Goal: Task Accomplishment & Management: Complete application form

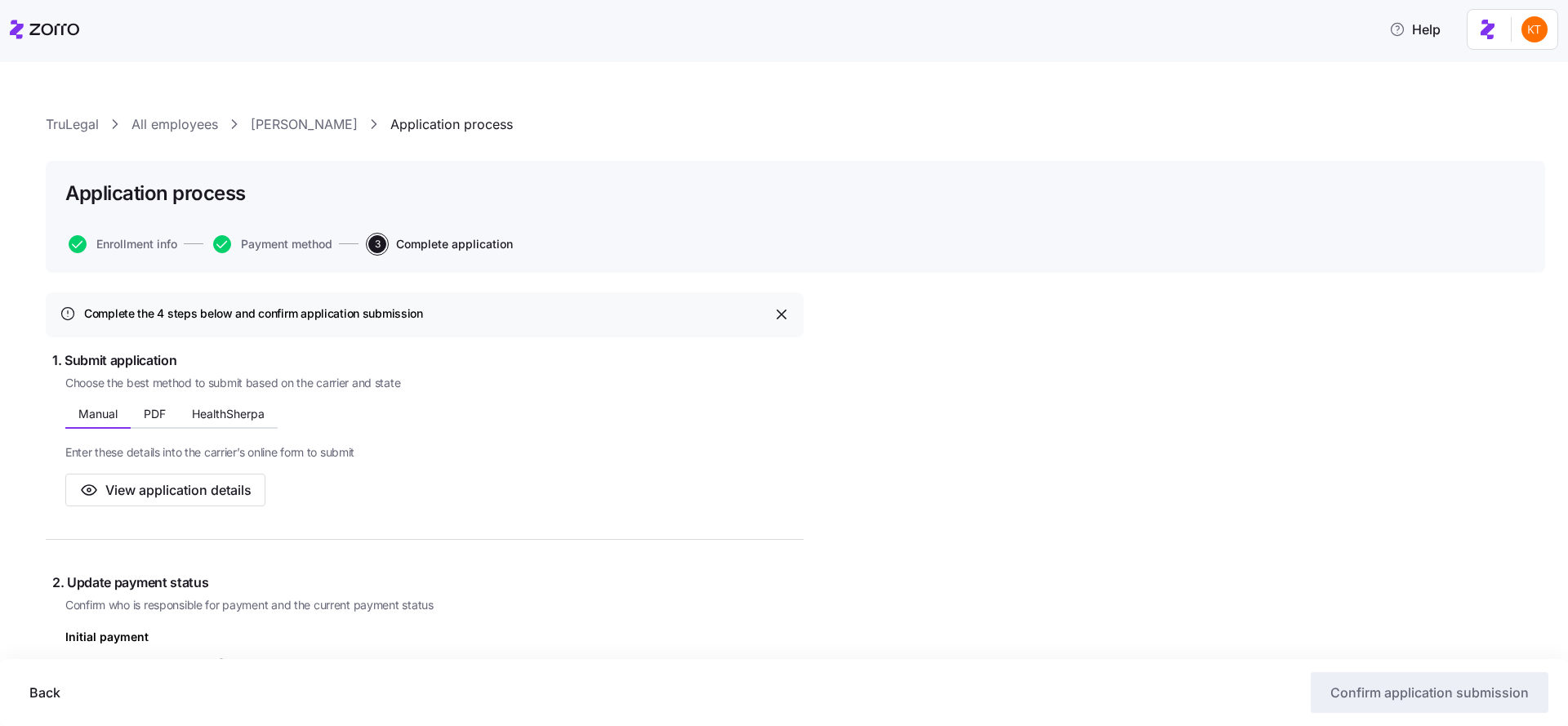
click at [79, 123] on link "TruLegal" at bounding box center [72, 124] width 53 height 20
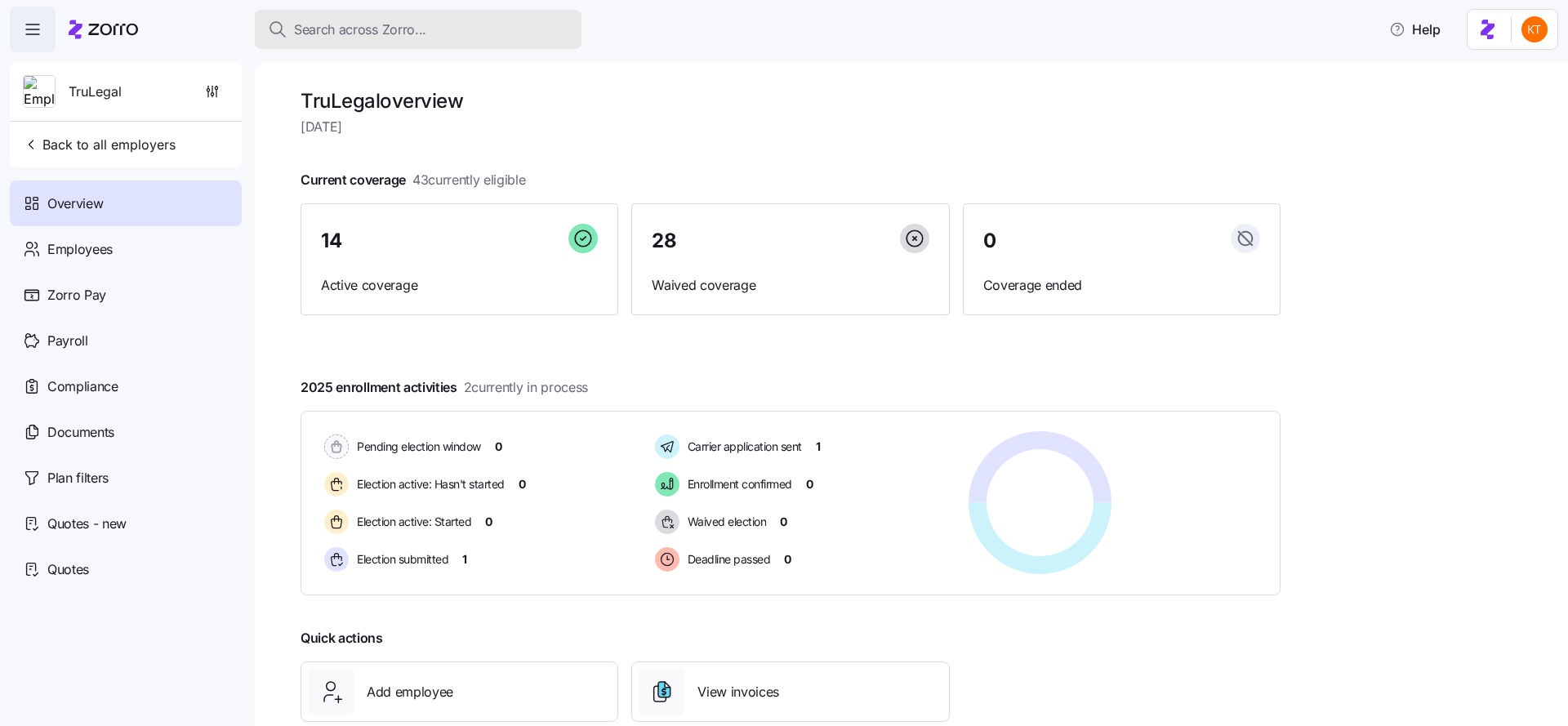
click at [367, 27] on span "Search across Zorro..." at bounding box center [360, 29] width 132 height 20
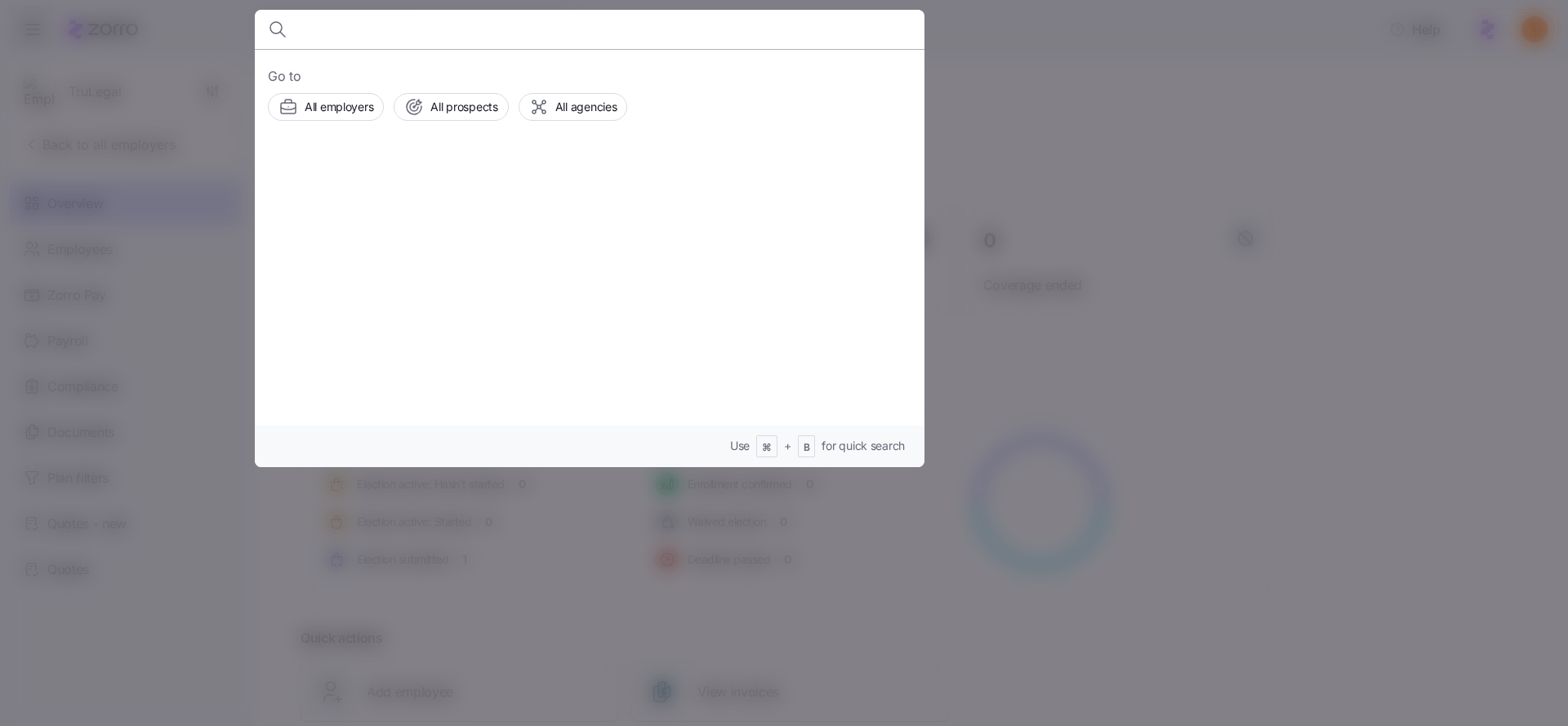
click at [162, 34] on div at bounding box center [784, 363] width 1568 height 726
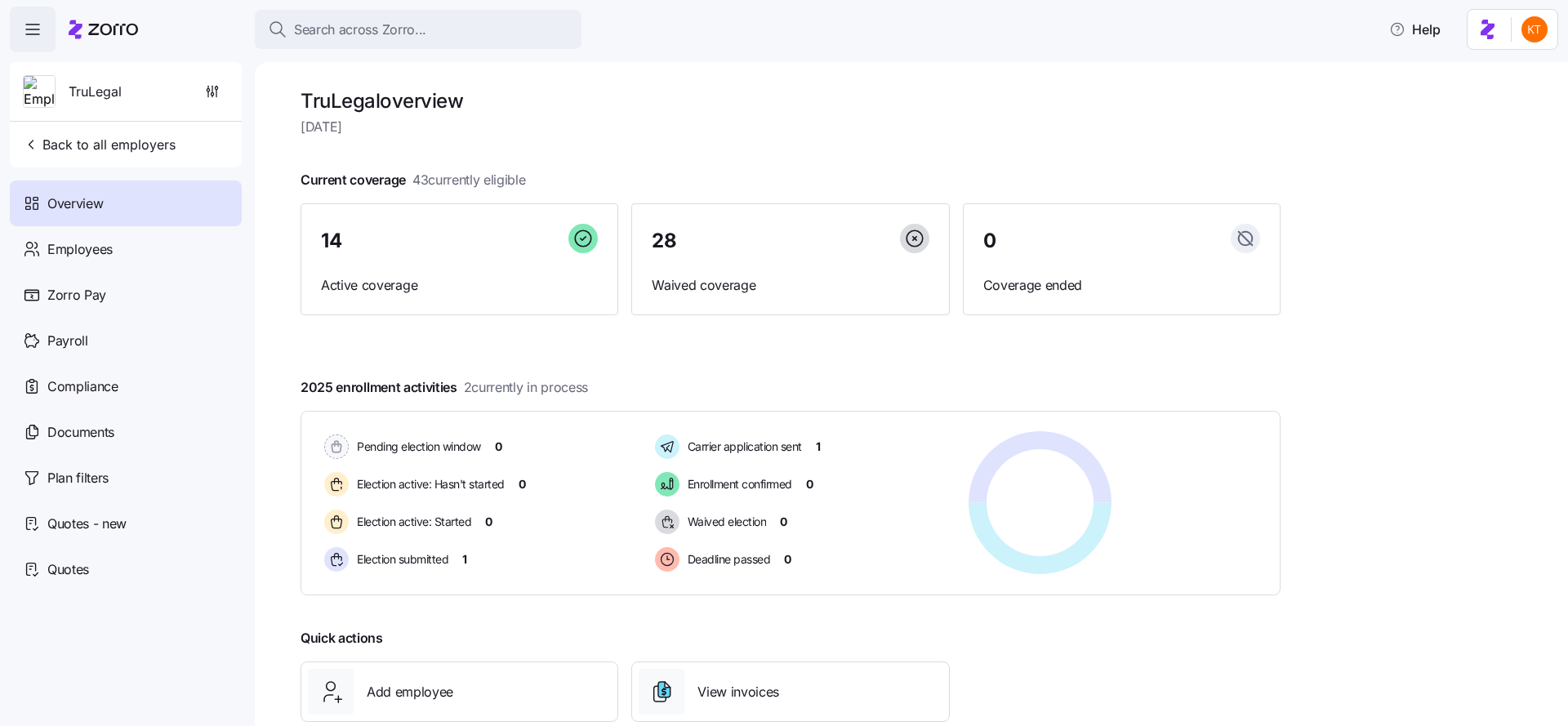
click at [409, 49] on div "Search across Zorro... Help" at bounding box center [783, 29] width 1548 height 46
click at [408, 42] on button "Search across Zorro..." at bounding box center [418, 29] width 326 height 39
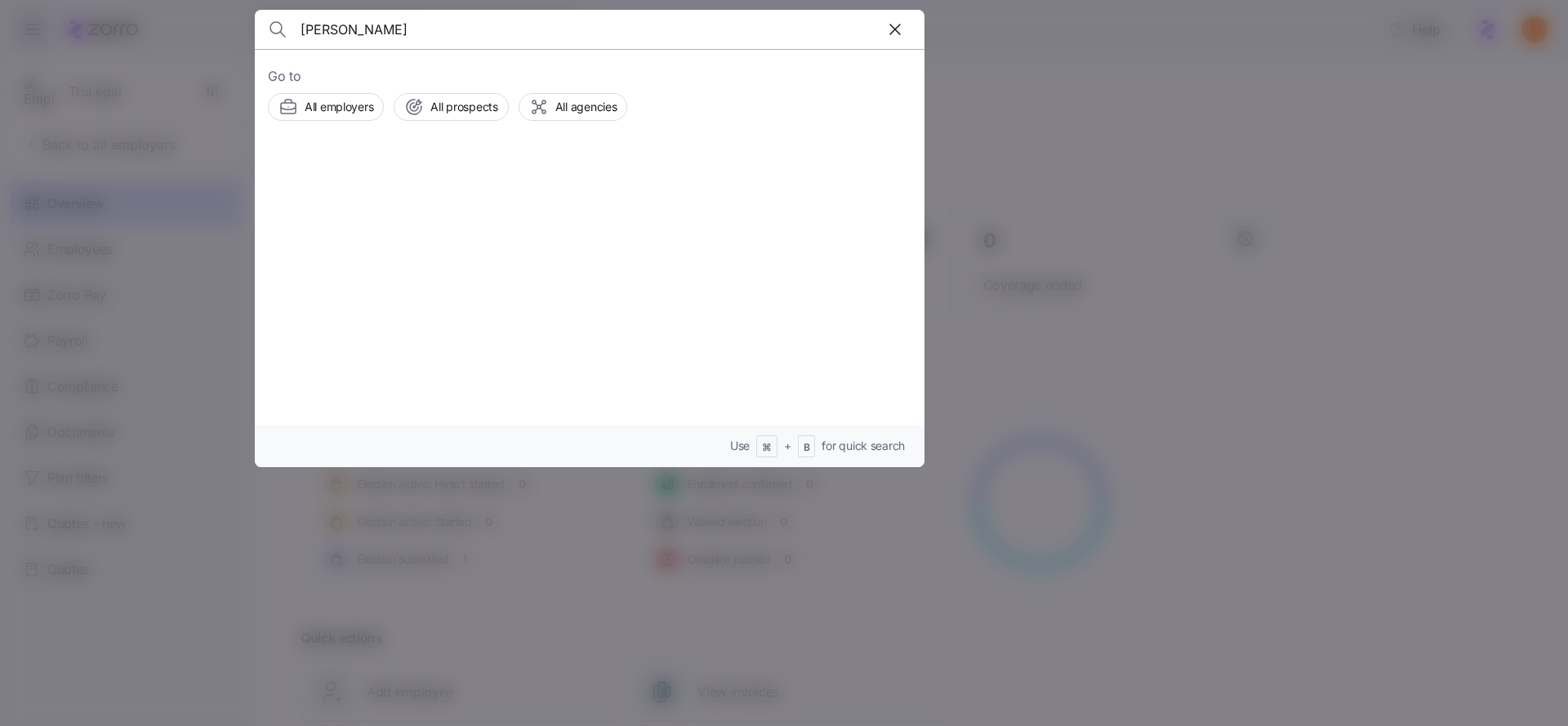
type input "sean haynes"
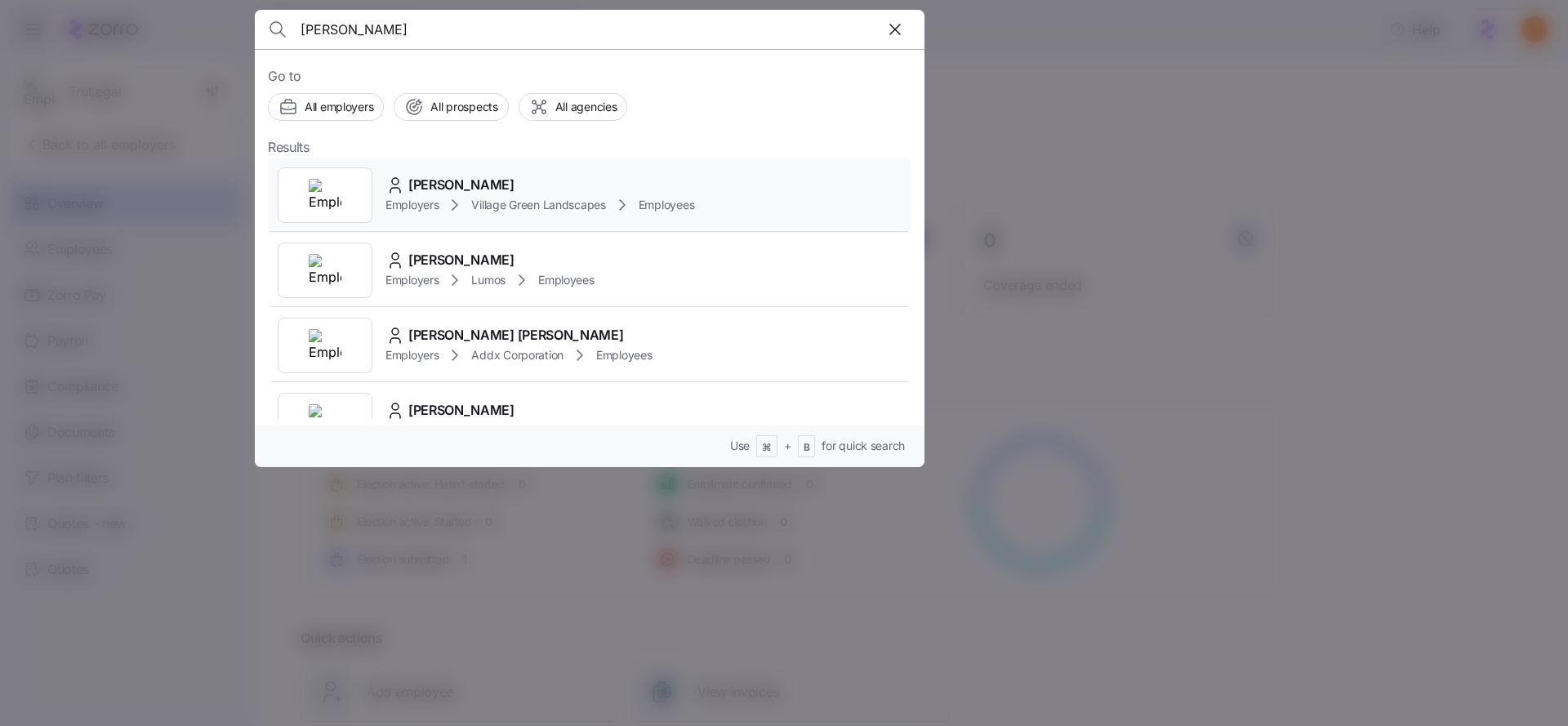
click at [439, 193] on span "Sean Haynes" at bounding box center [461, 184] width 106 height 20
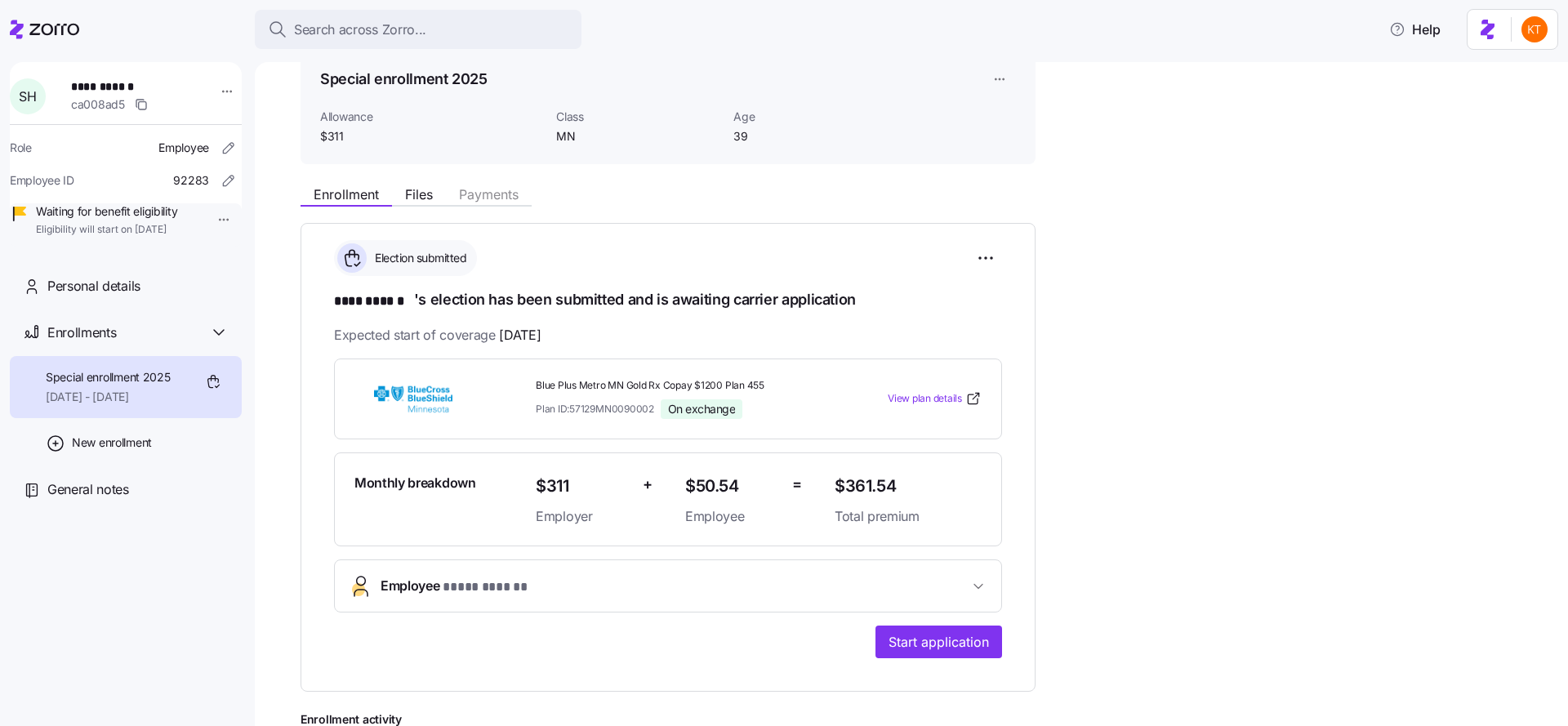
scroll to position [91, 0]
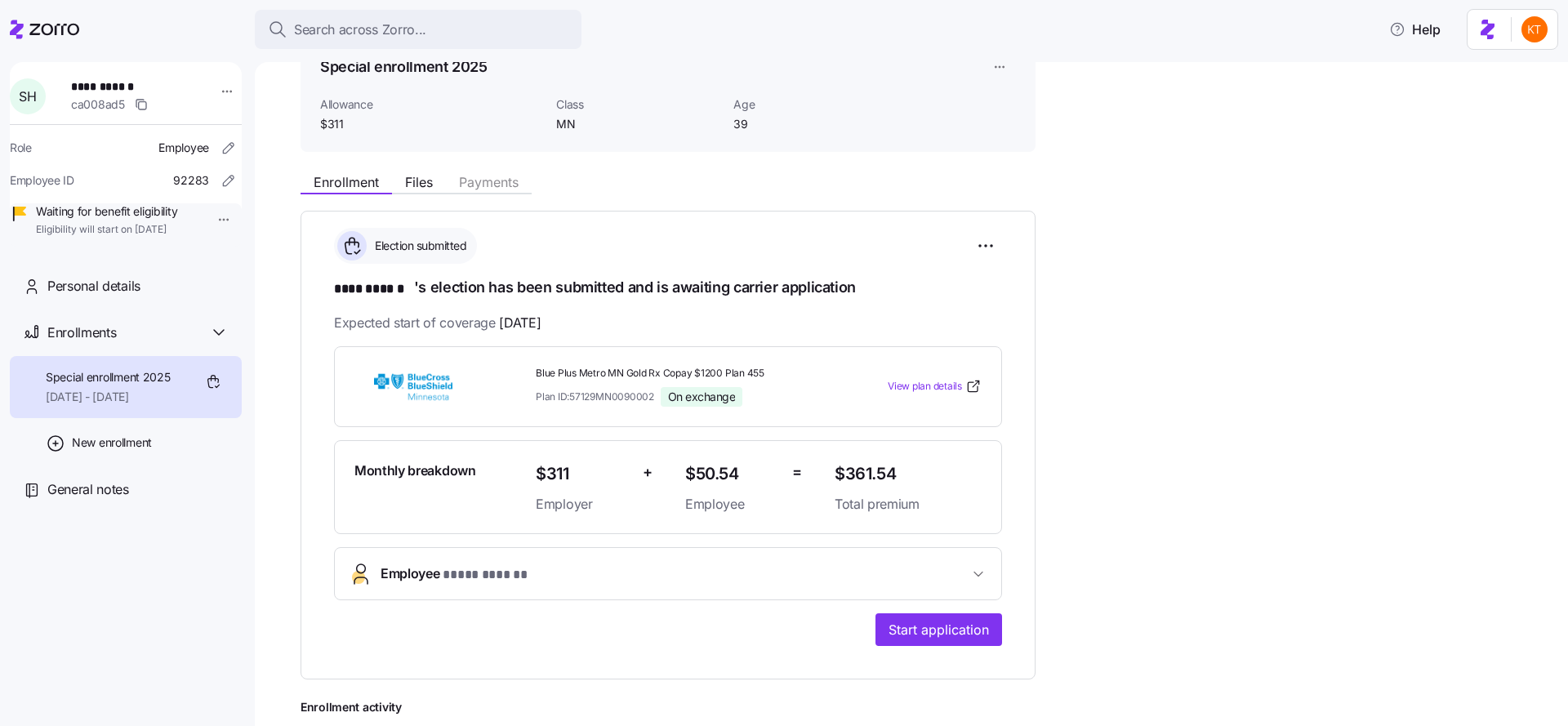
click at [560, 582] on button "Employee * **** ****** *" at bounding box center [668, 573] width 667 height 51
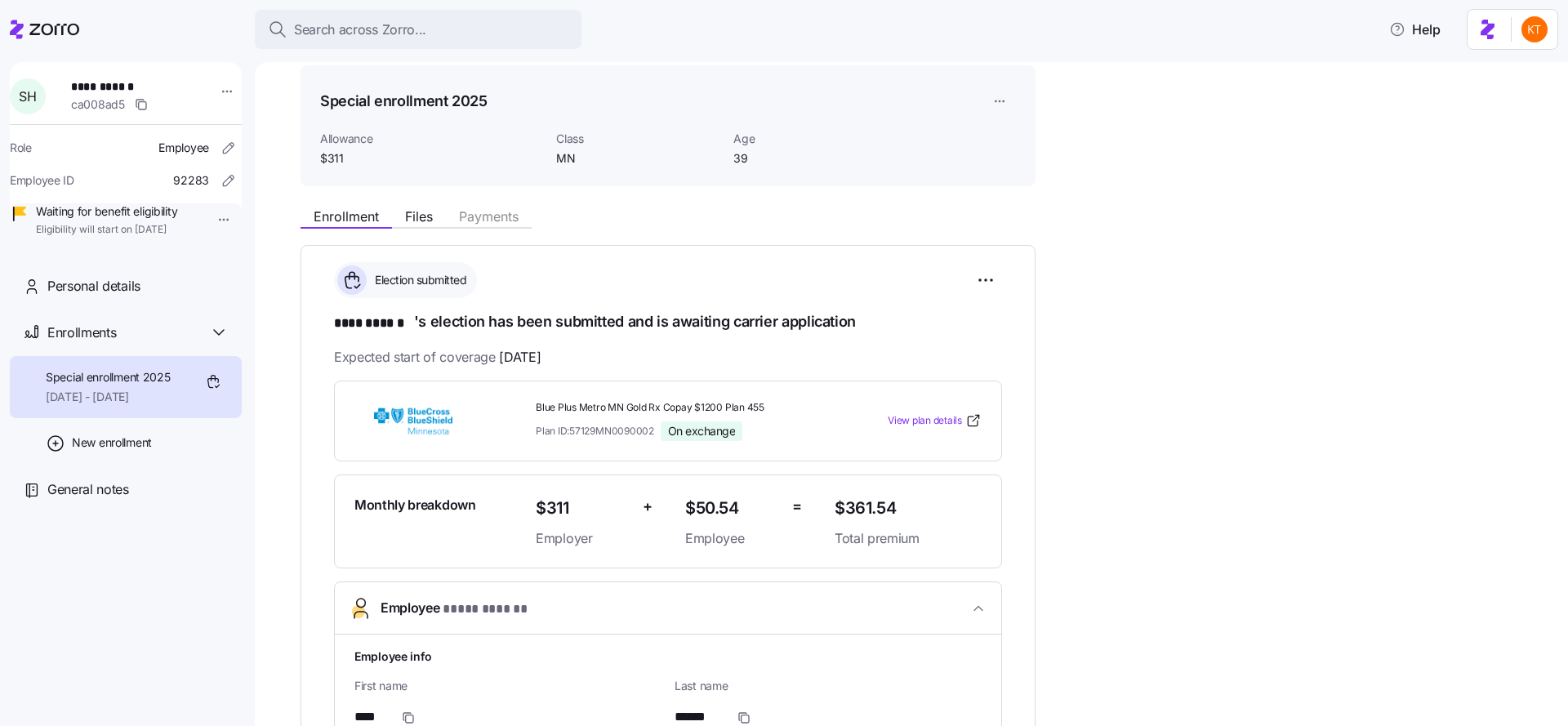
scroll to position [0, 0]
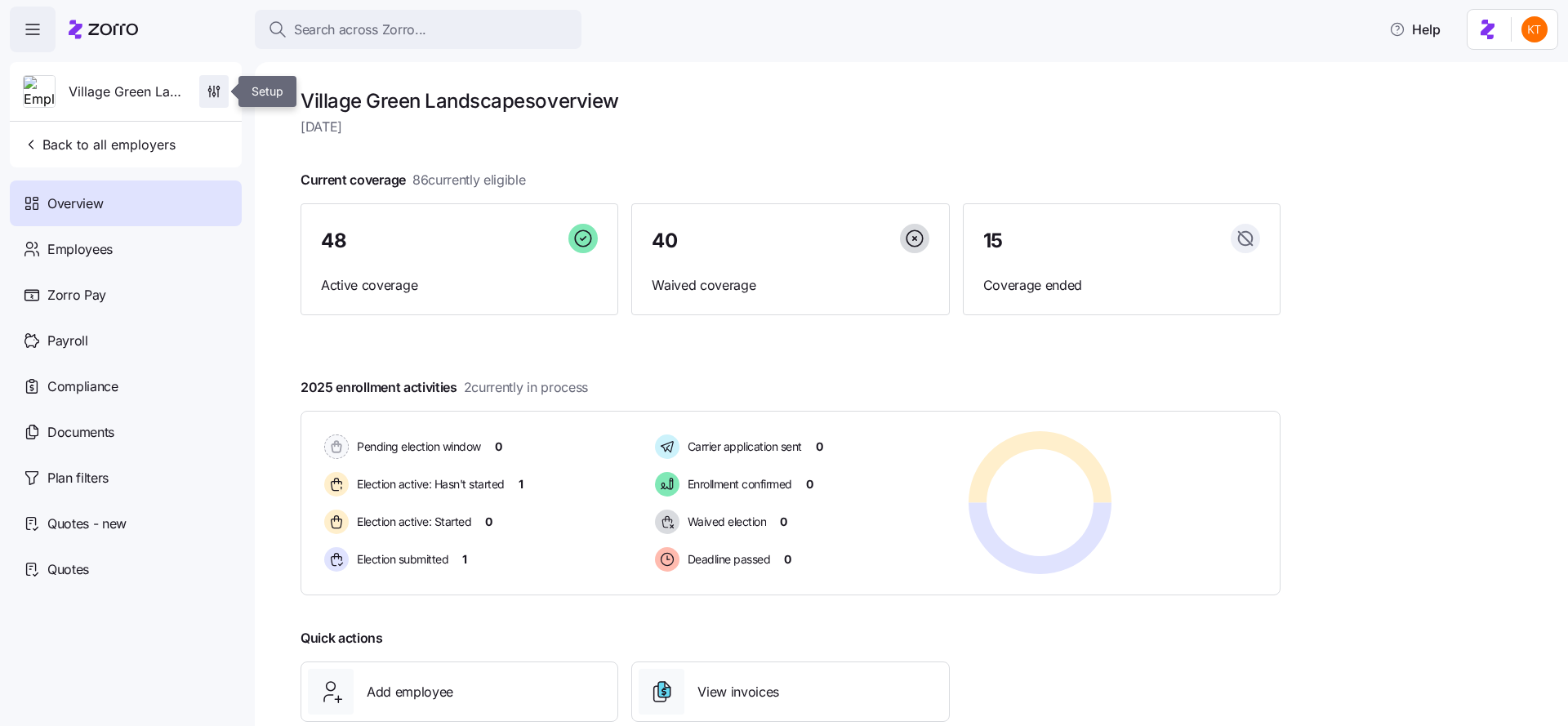
click at [205, 102] on span "button" at bounding box center [213, 91] width 27 height 31
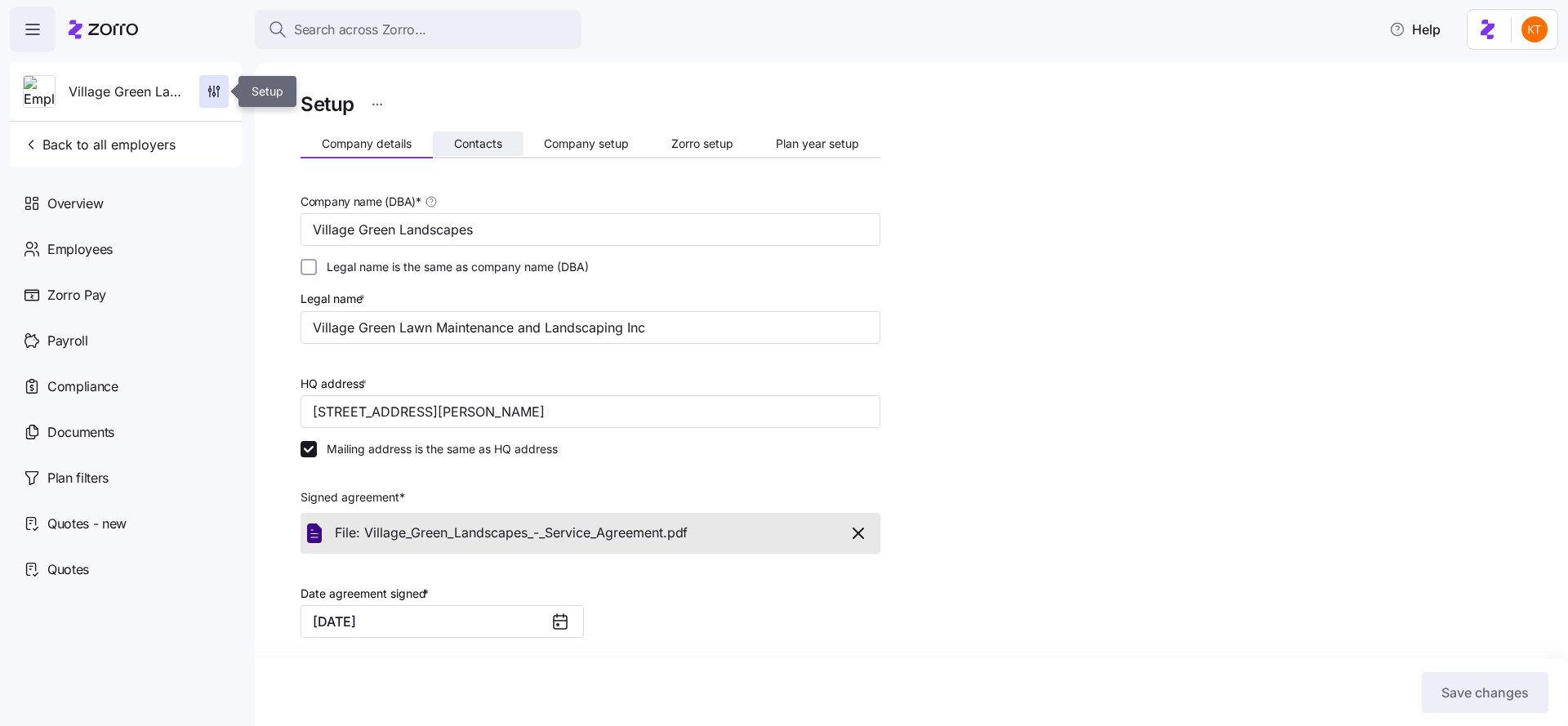
click at [504, 150] on button "Contacts" at bounding box center [478, 144] width 91 height 25
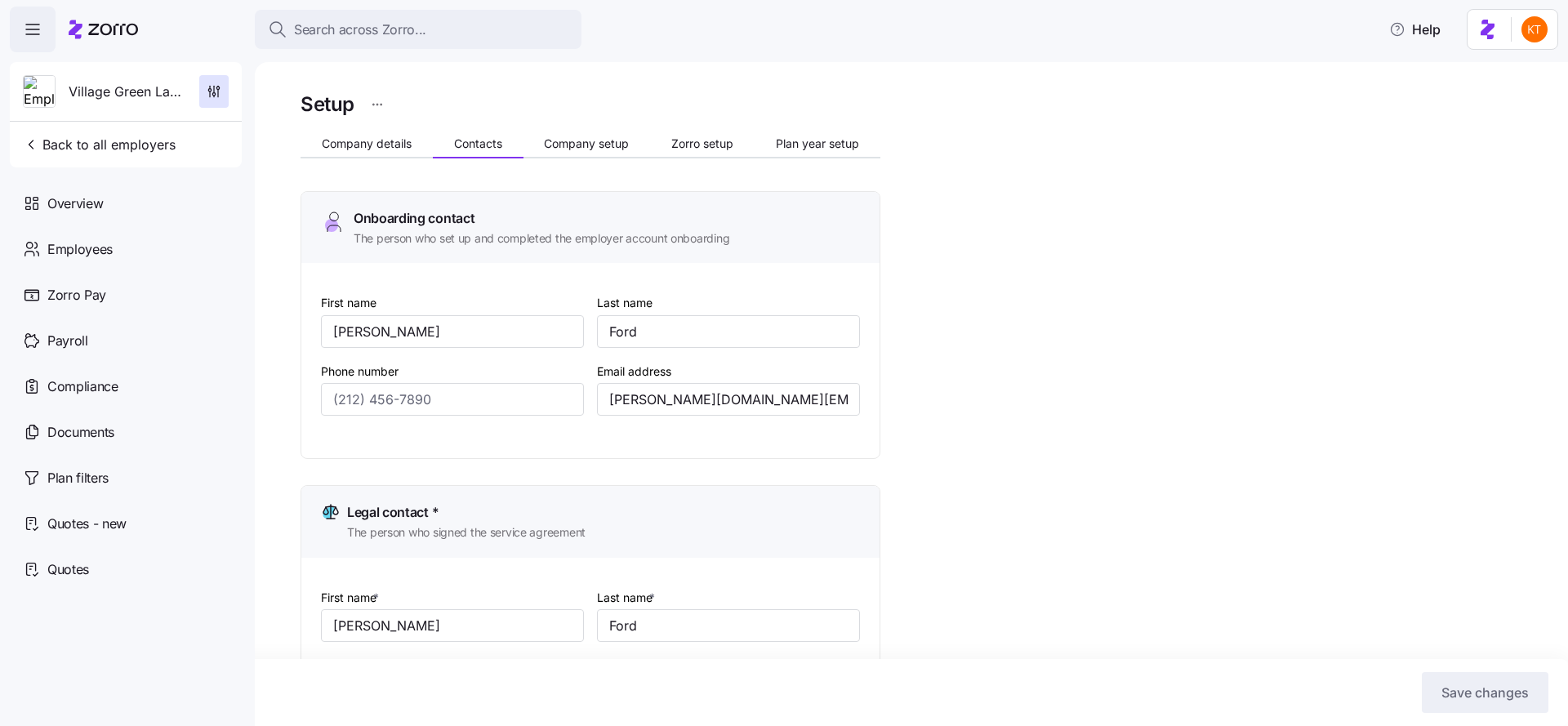
type input "[PERSON_NAME]"
type input "Ford"
type input "[PERSON_NAME][DOMAIN_NAME][EMAIL_ADDRESS][DOMAIN_NAME]"
type input "[PERSON_NAME]"
type input "Ford"
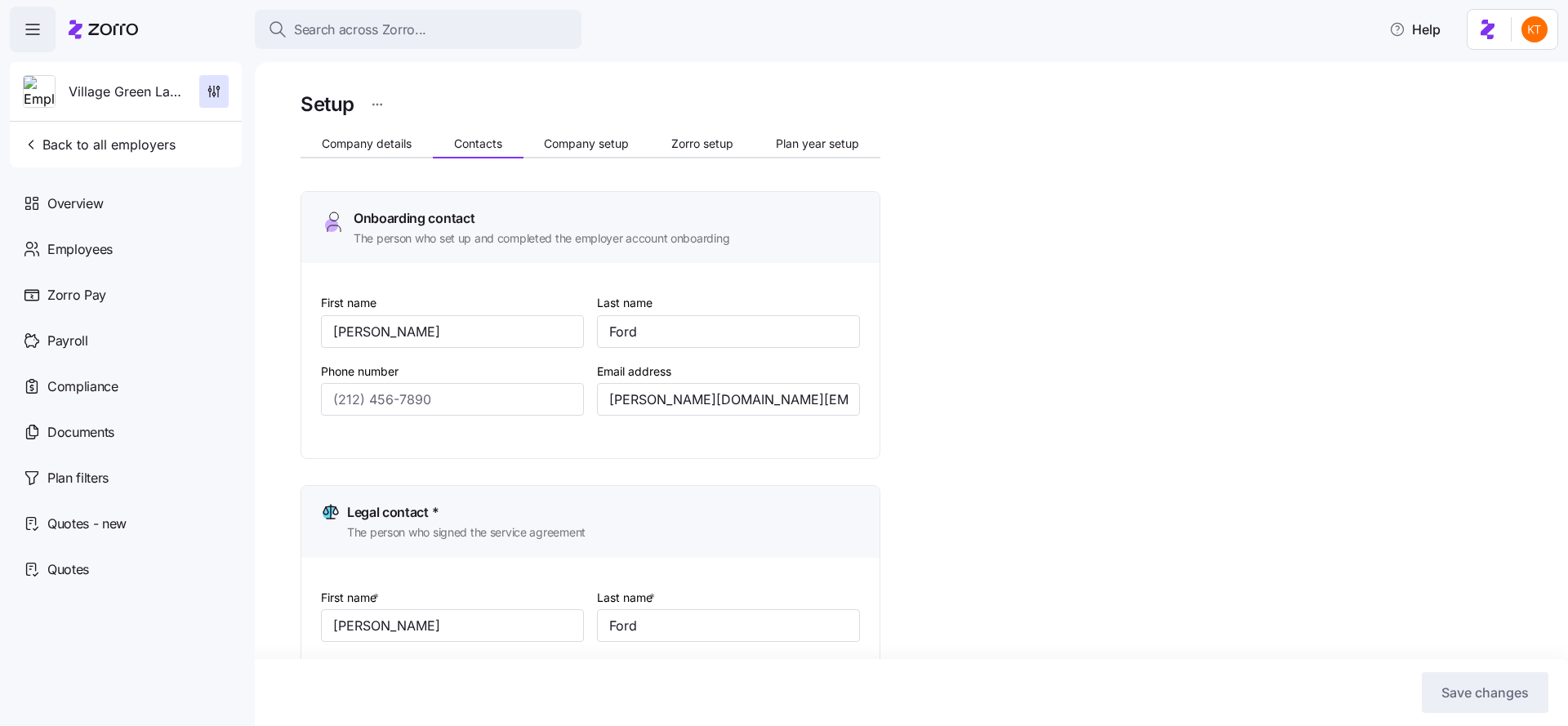
type input "[EMAIL_ADDRESS][DOMAIN_NAME]"
type input "[PERSON_NAME]"
type input "Ford"
type input "[PERSON_NAME][DOMAIN_NAME][EMAIL_ADDRESS][DOMAIN_NAME]"
type input "[PERSON_NAME]"
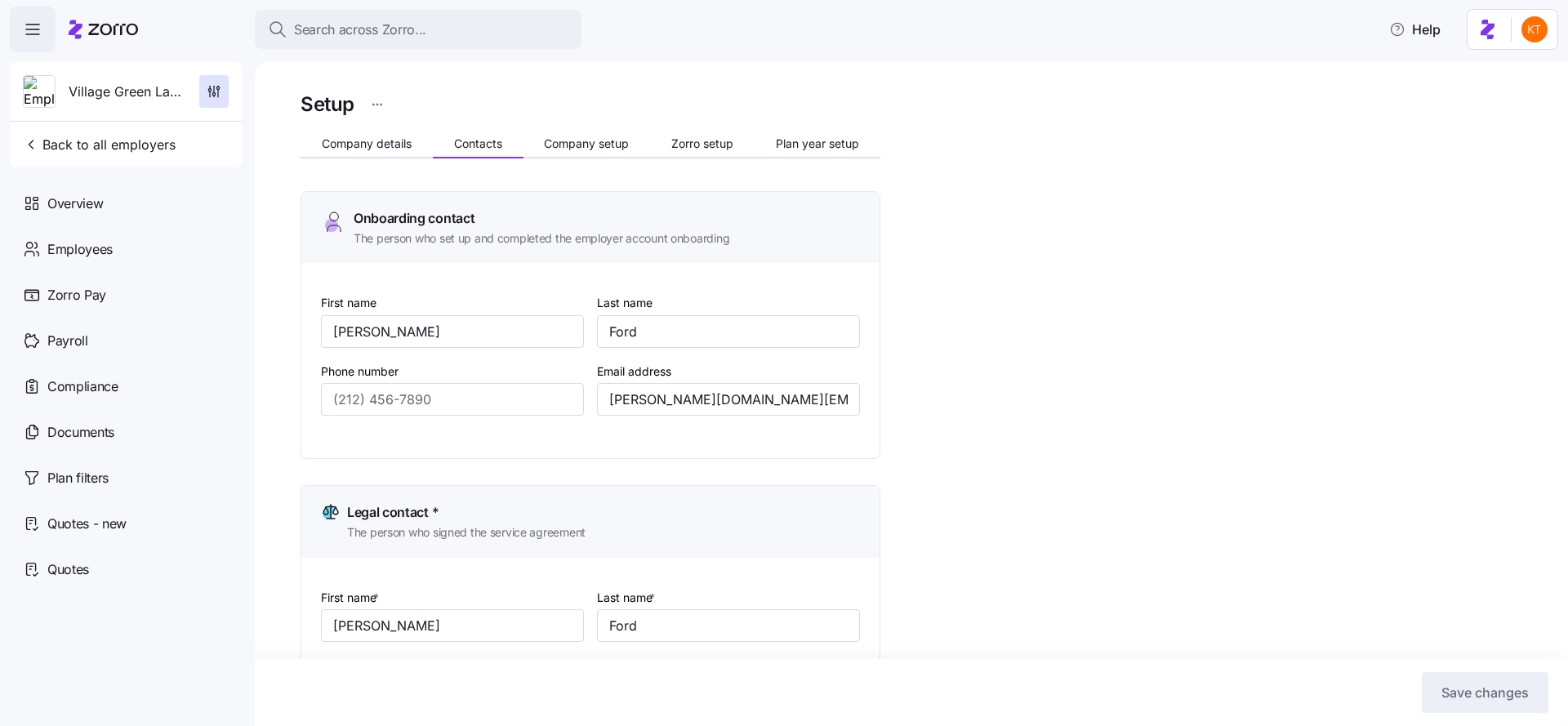
type input "Ford"
type input "[EMAIL_ADDRESS][DOMAIN_NAME]"
type input "[PHONE_NUMBER]"
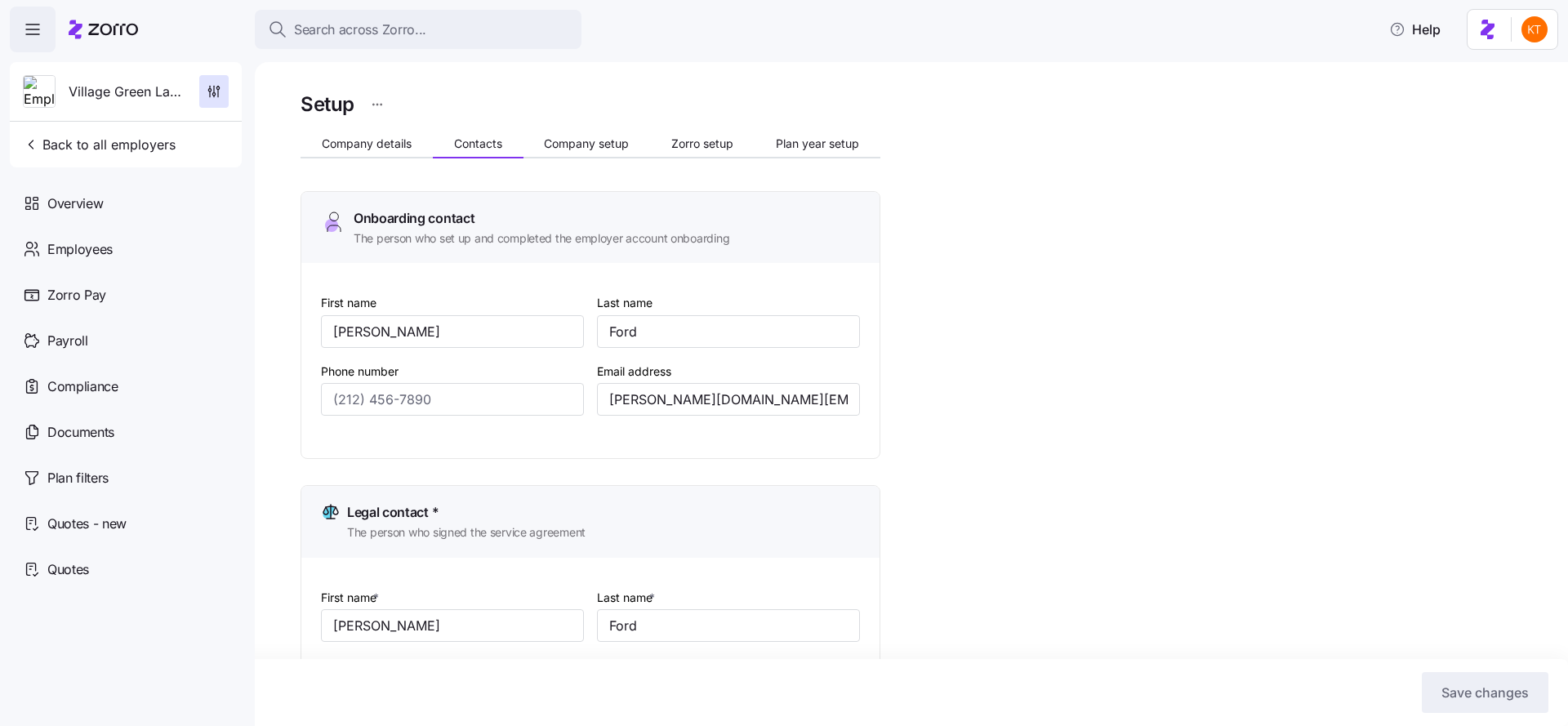
type input "[PHONE_NUMBER]"
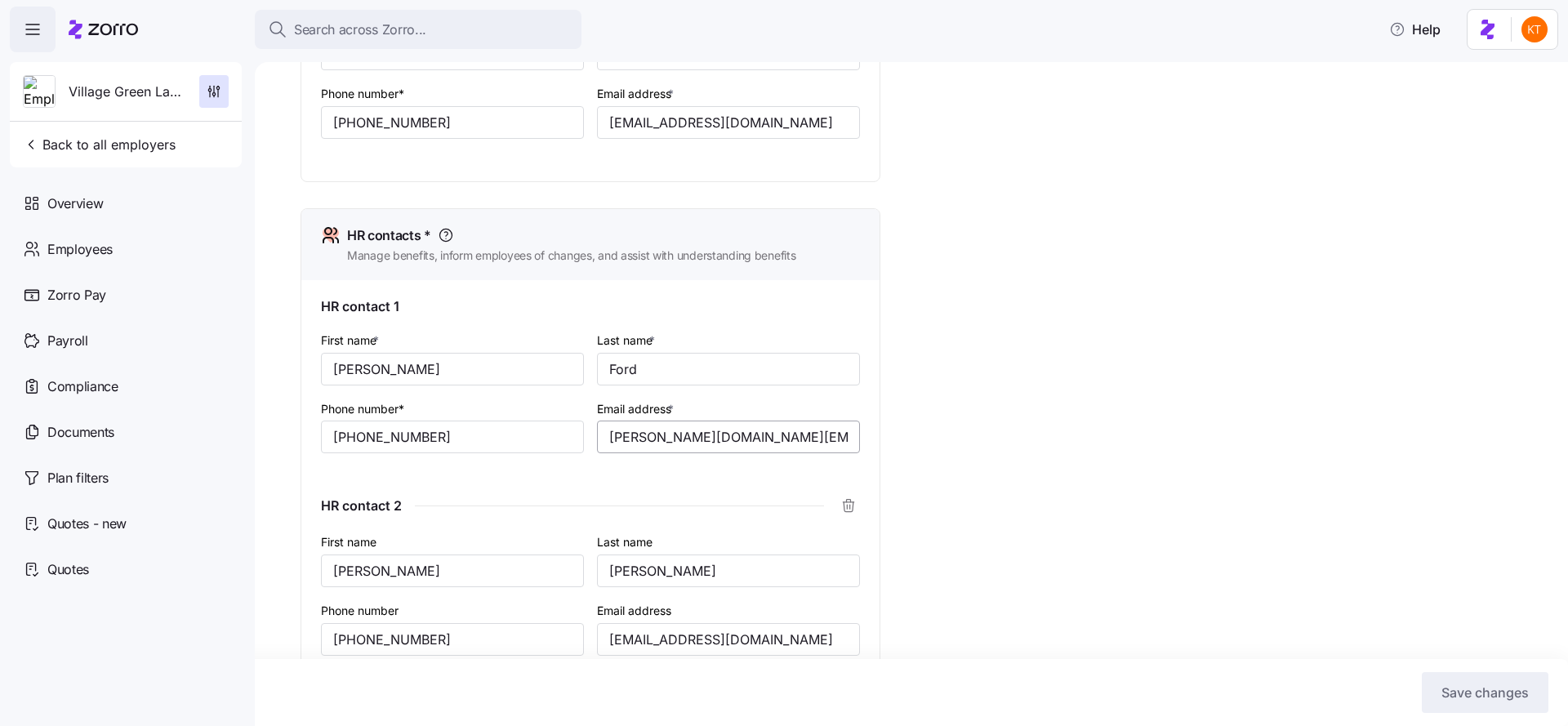
scroll to position [569, 0]
click at [726, 447] on input "[PERSON_NAME][DOMAIN_NAME][EMAIL_ADDRESS][DOMAIN_NAME]" at bounding box center [728, 439] width 263 height 33
click at [677, 649] on input "[EMAIL_ADDRESS][DOMAIN_NAME]" at bounding box center [728, 641] width 263 height 33
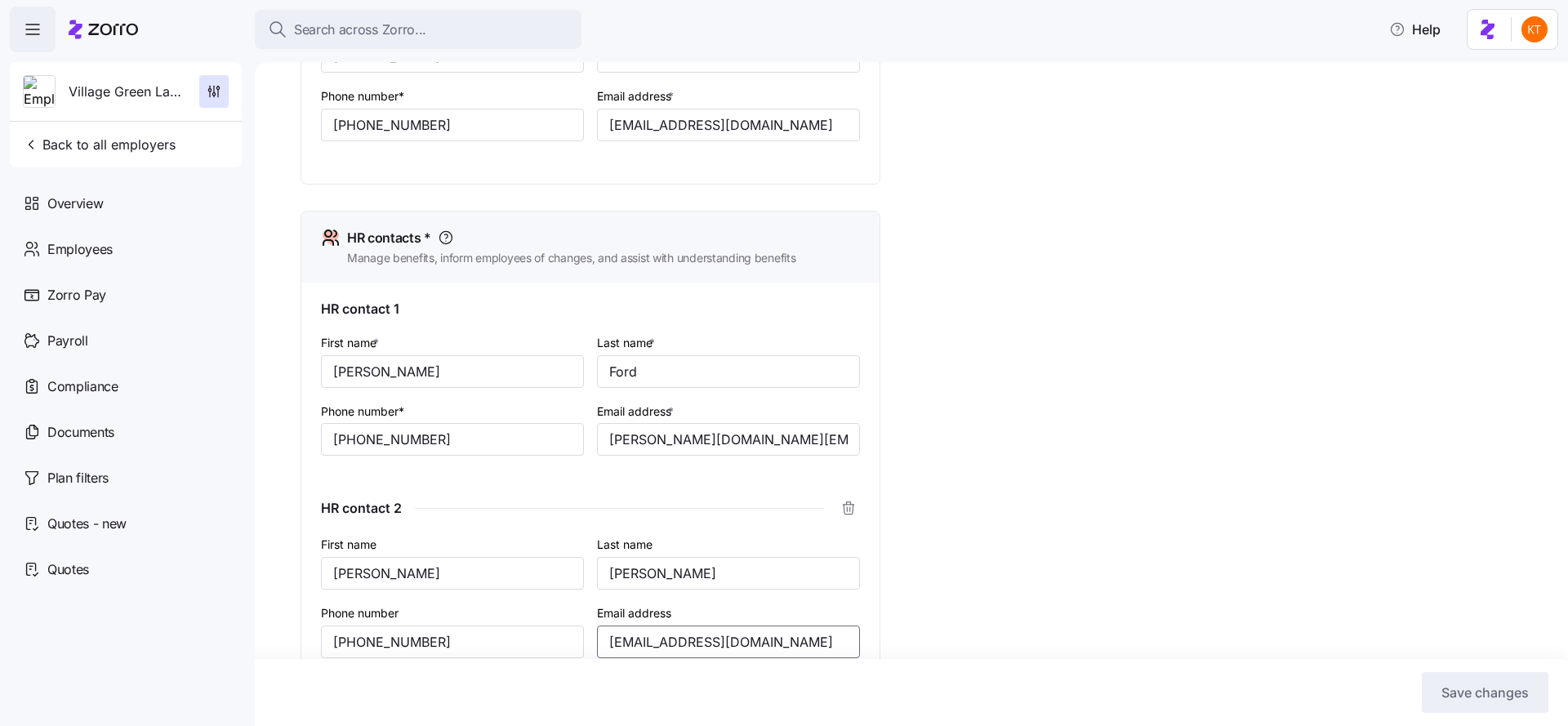
click at [677, 649] on input "[EMAIL_ADDRESS][DOMAIN_NAME]" at bounding box center [728, 641] width 263 height 33
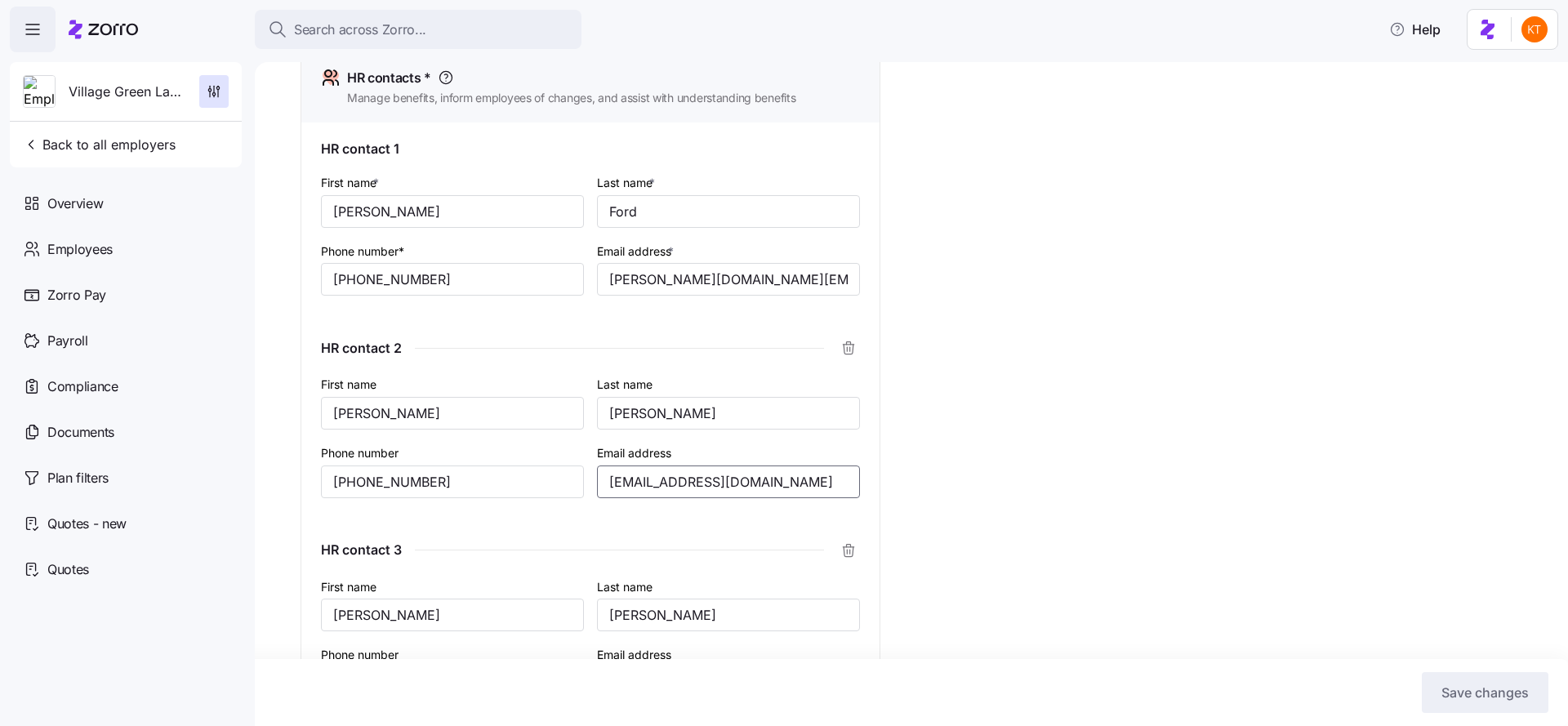
scroll to position [1039, 0]
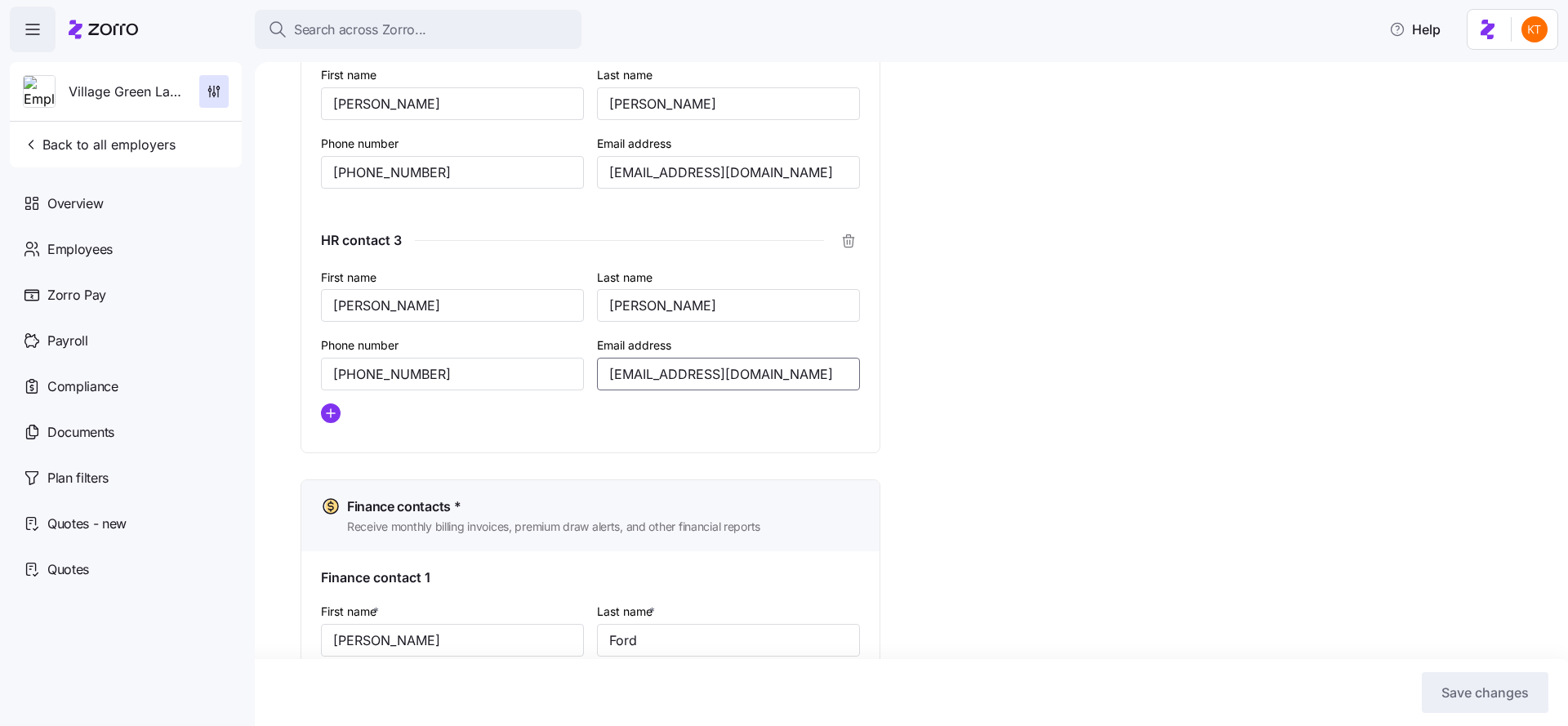
click at [713, 370] on input "[EMAIL_ADDRESS][DOMAIN_NAME]" at bounding box center [728, 374] width 263 height 33
